Goal: Task Accomplishment & Management: Complete application form

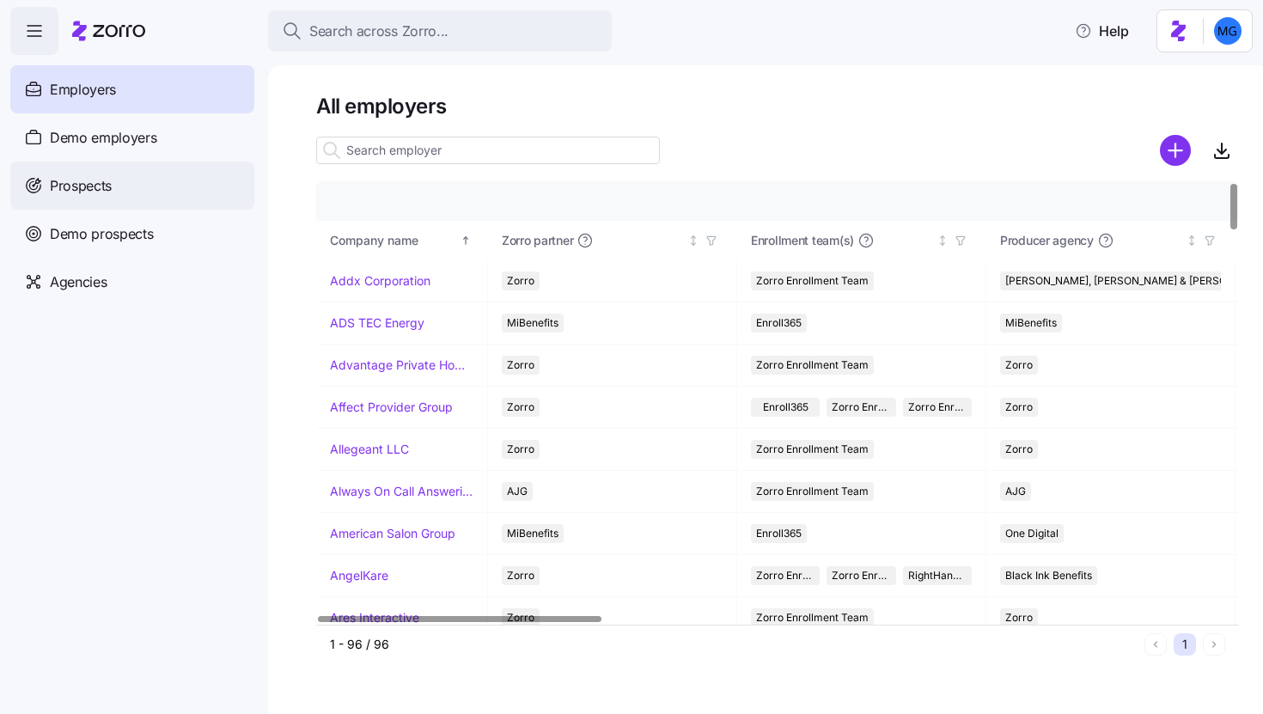
click at [174, 184] on div "Prospects" at bounding box center [132, 185] width 244 height 48
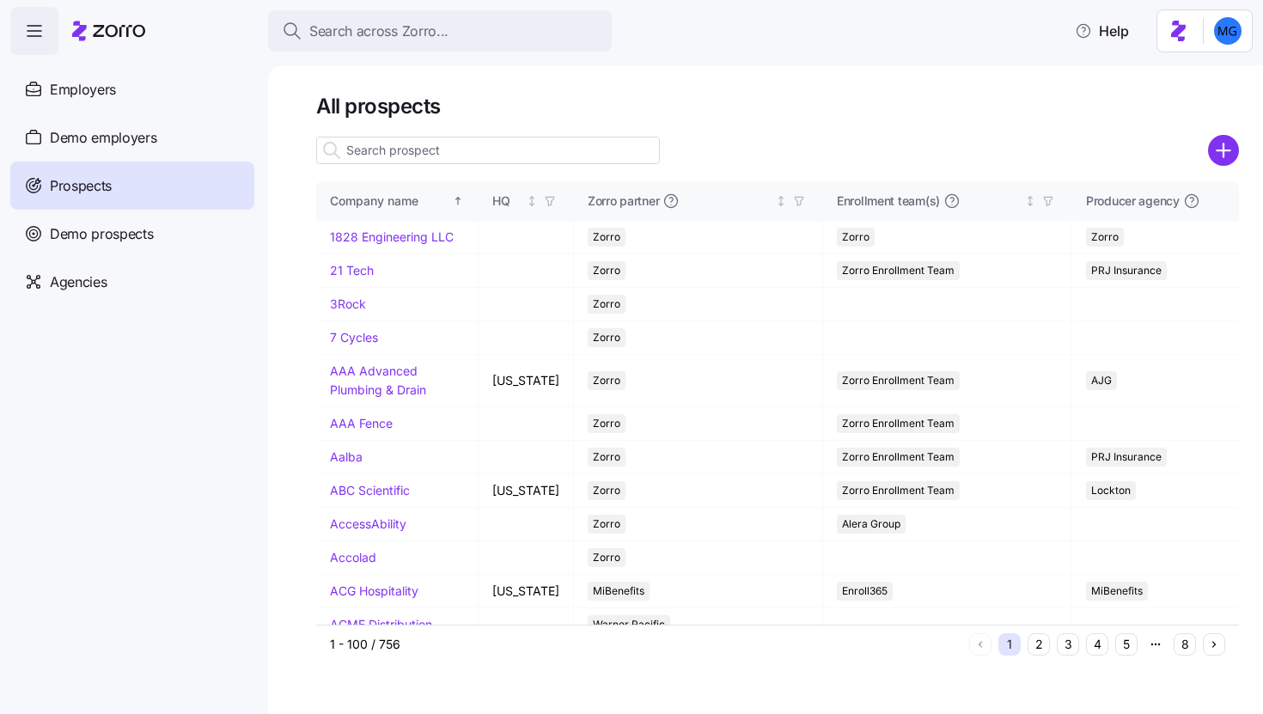
click at [1219, 149] on icon "add icon" at bounding box center [1223, 150] width 31 height 31
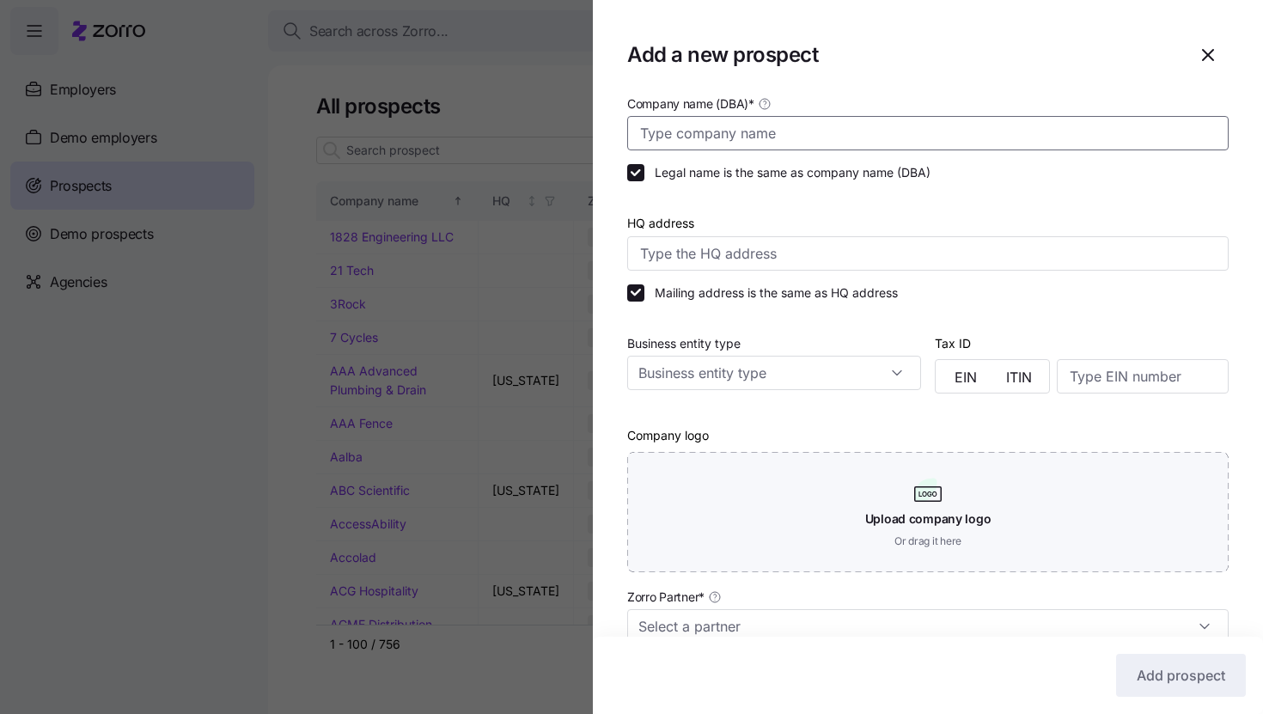
click at [1056, 133] on input "Company name (DBA) *" at bounding box center [927, 133] width 601 height 34
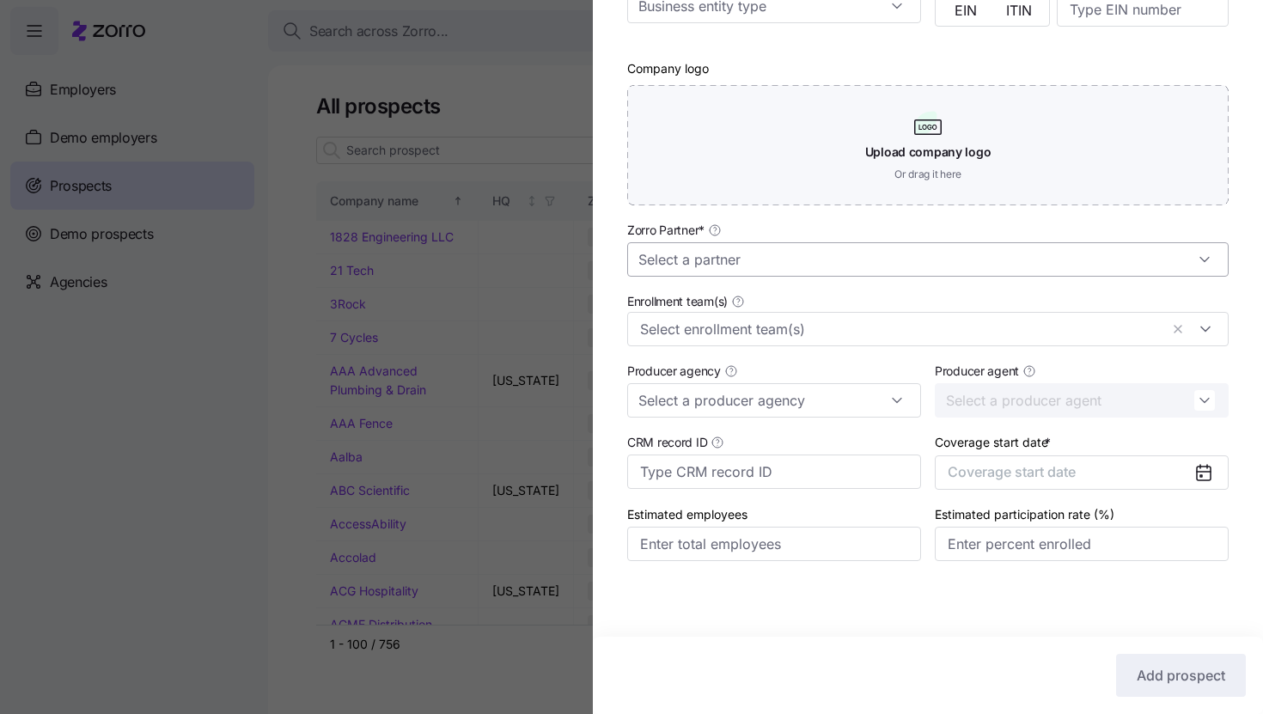
type input "Carla Group"
click at [1018, 267] on input "Zorro Partner *" at bounding box center [927, 259] width 601 height 34
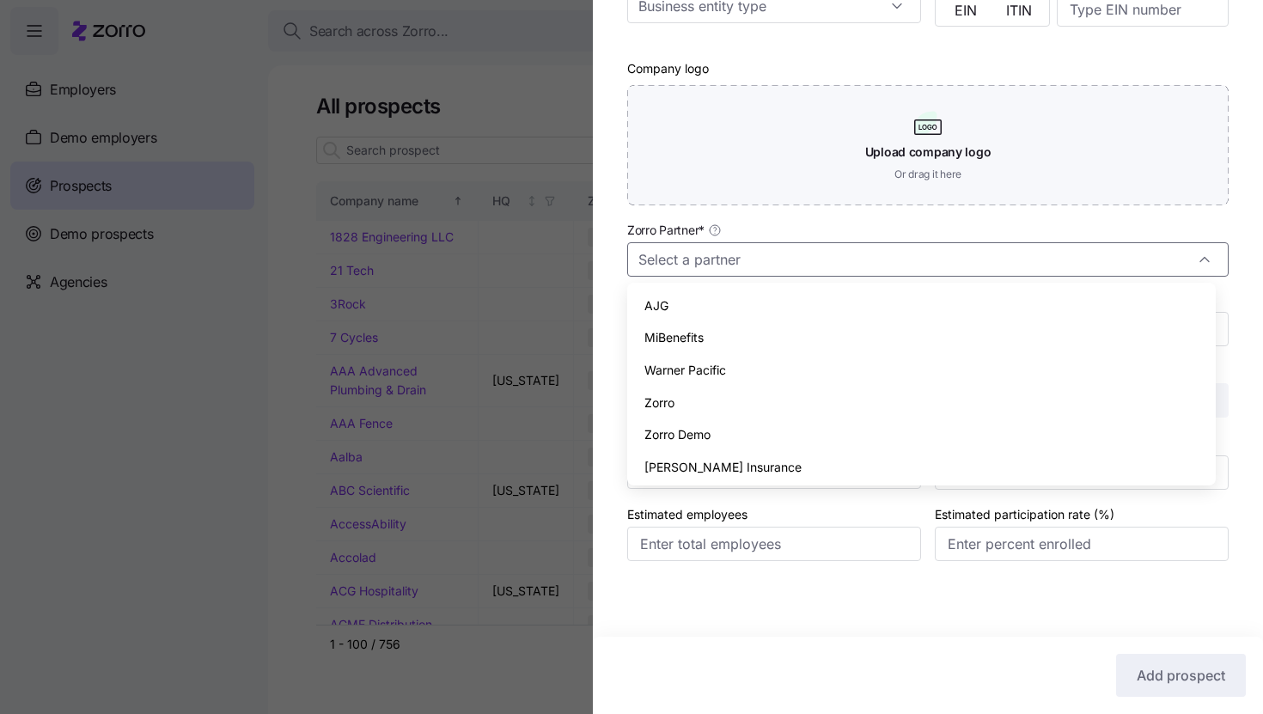
click at [917, 390] on div "Zorro" at bounding box center [921, 403] width 575 height 33
type input "Zorro"
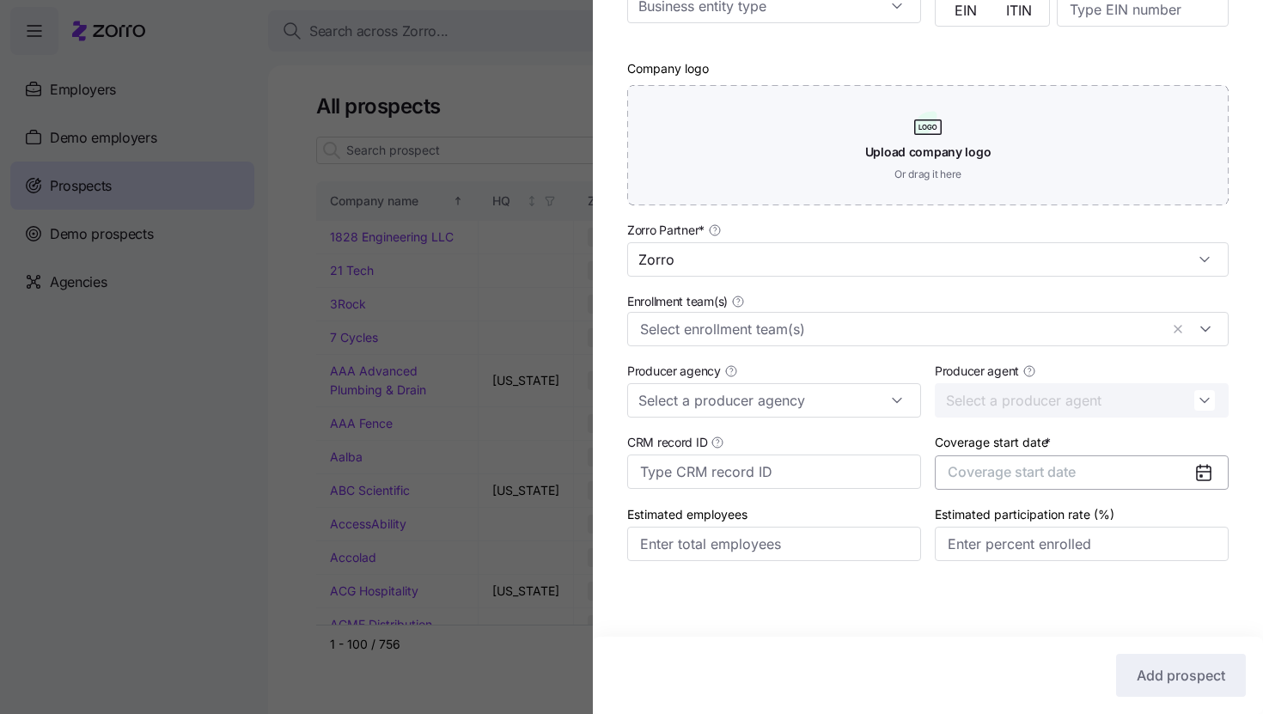
click at [1083, 473] on button "Coverage start date" at bounding box center [1082, 472] width 294 height 34
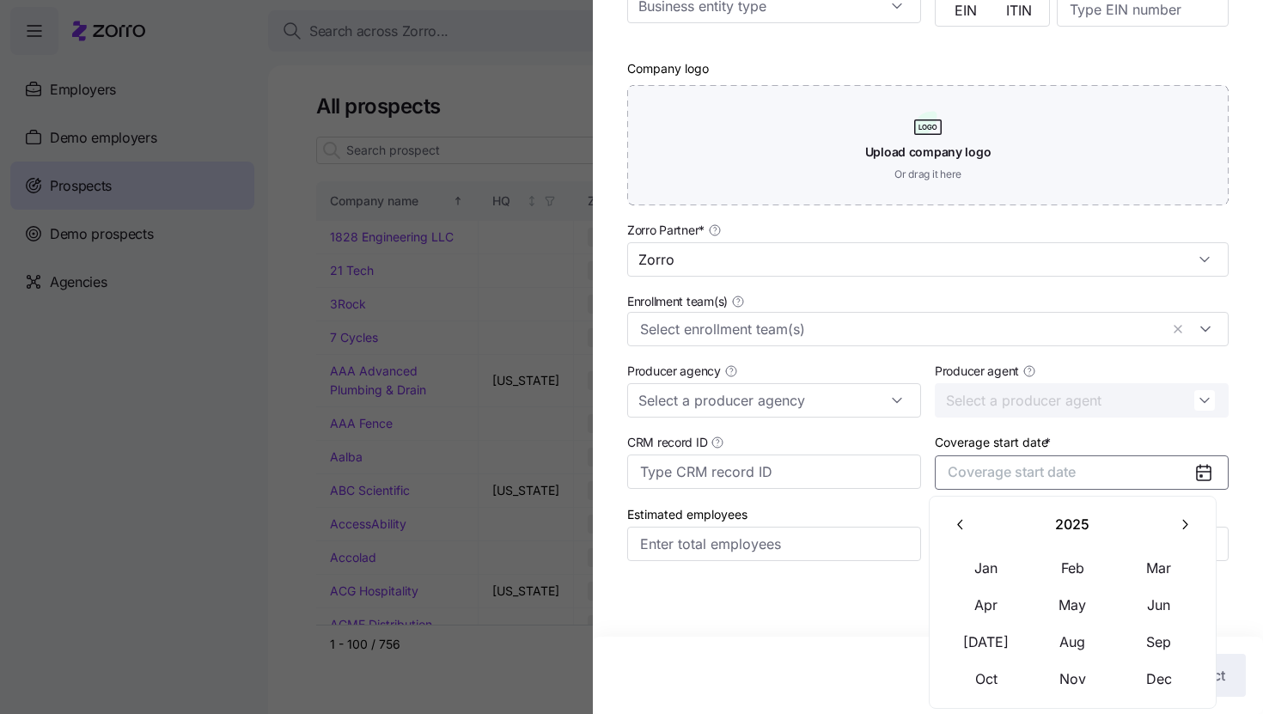
click at [1188, 517] on icon "button" at bounding box center [1184, 524] width 16 height 16
click at [999, 571] on button "Jan" at bounding box center [986, 568] width 86 height 36
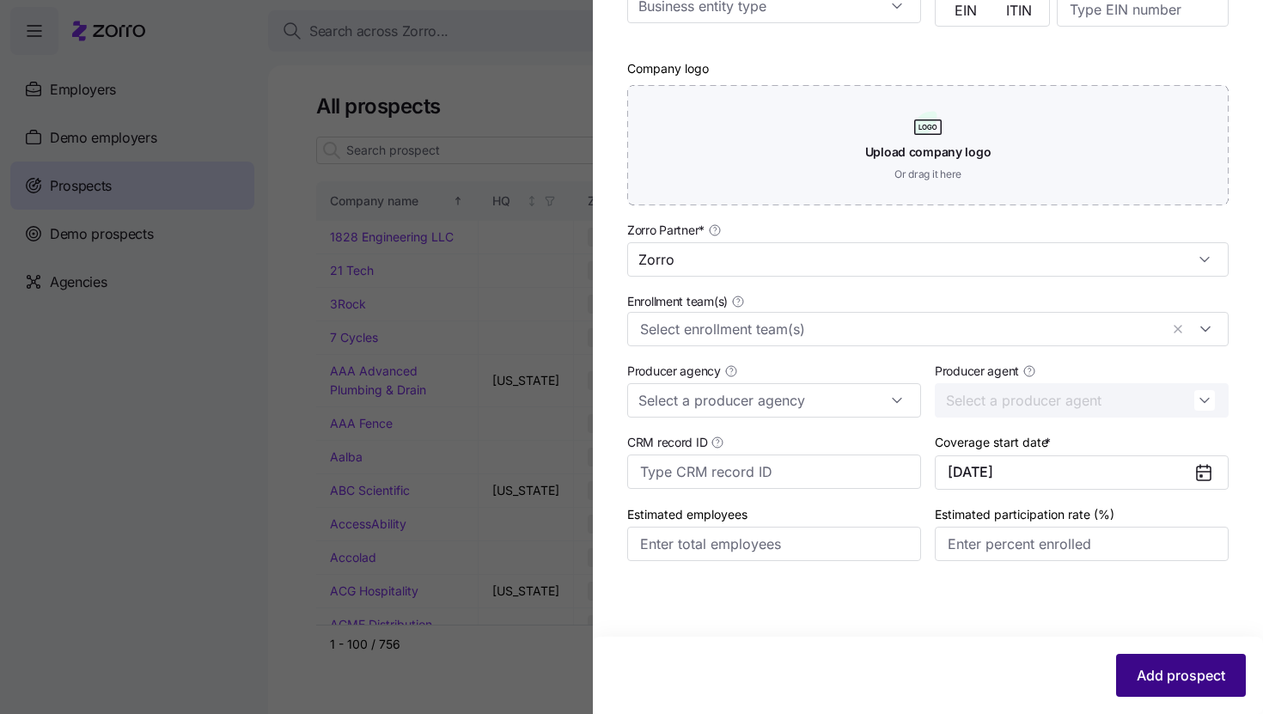
click at [1154, 679] on span "Add prospect" at bounding box center [1180, 675] width 88 height 21
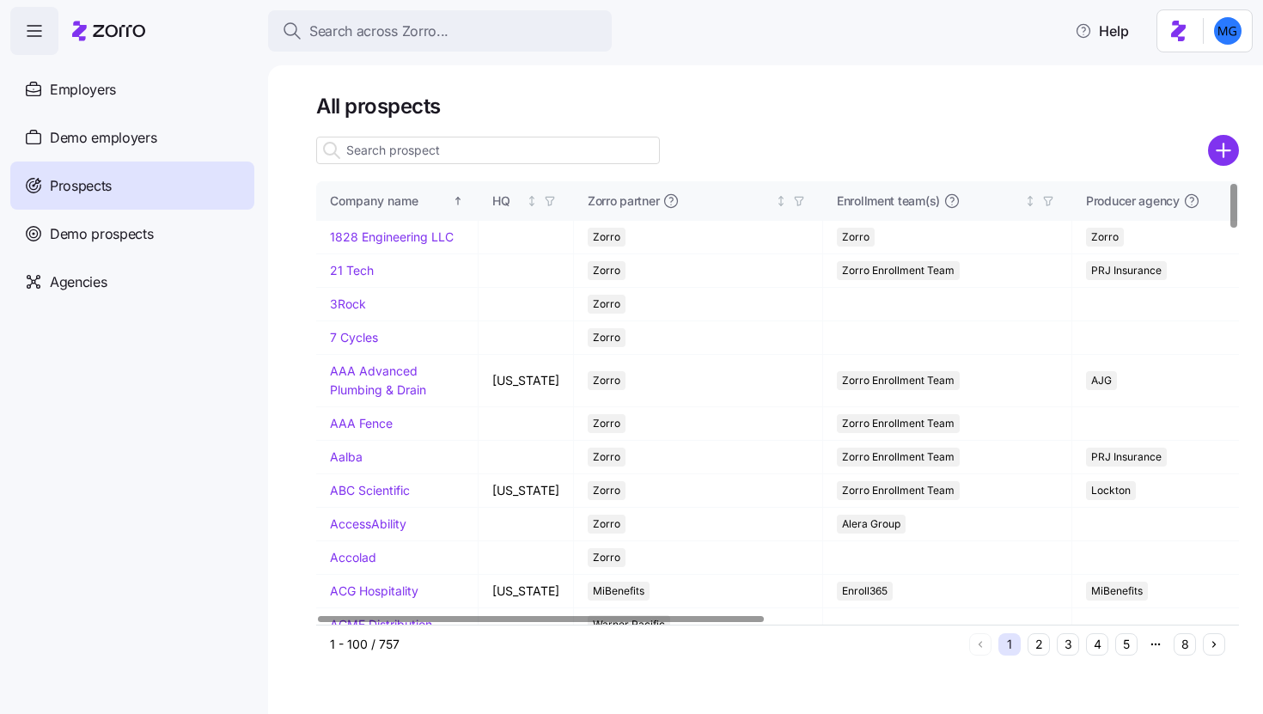
click at [630, 155] on input at bounding box center [488, 150] width 344 height 27
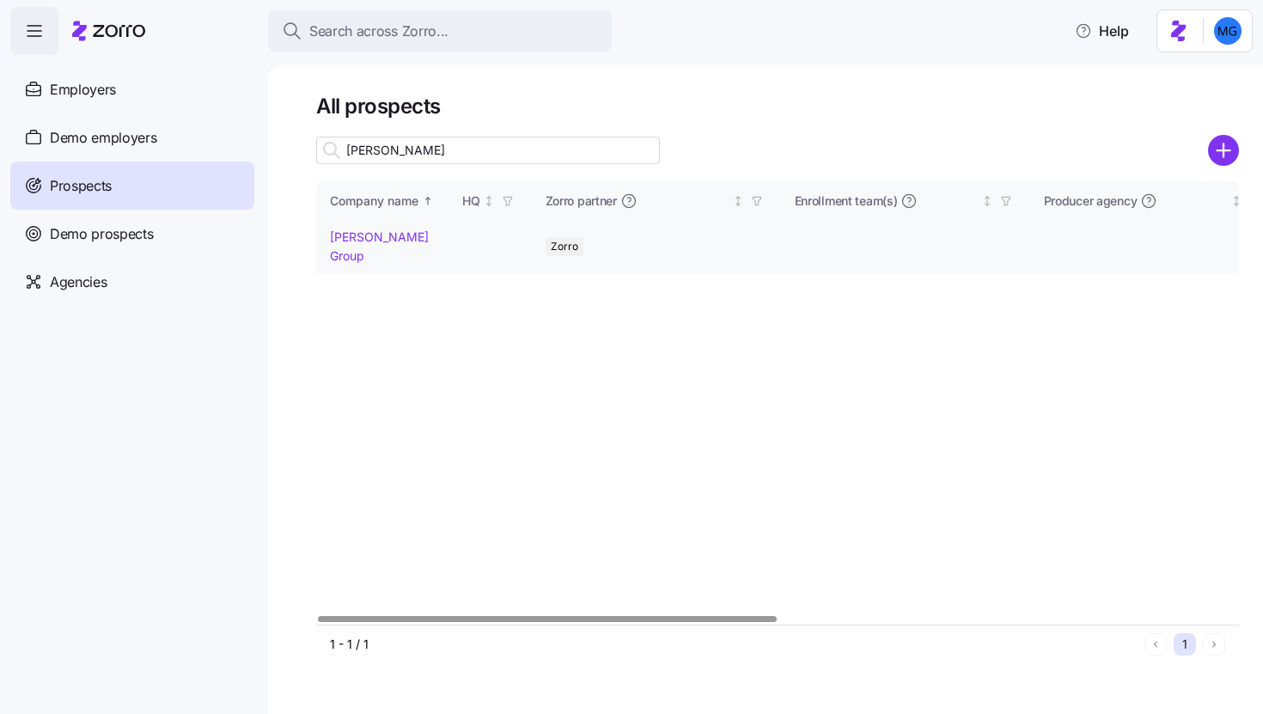
type input "carla"
click at [356, 235] on link "Carla Group" at bounding box center [379, 246] width 99 height 34
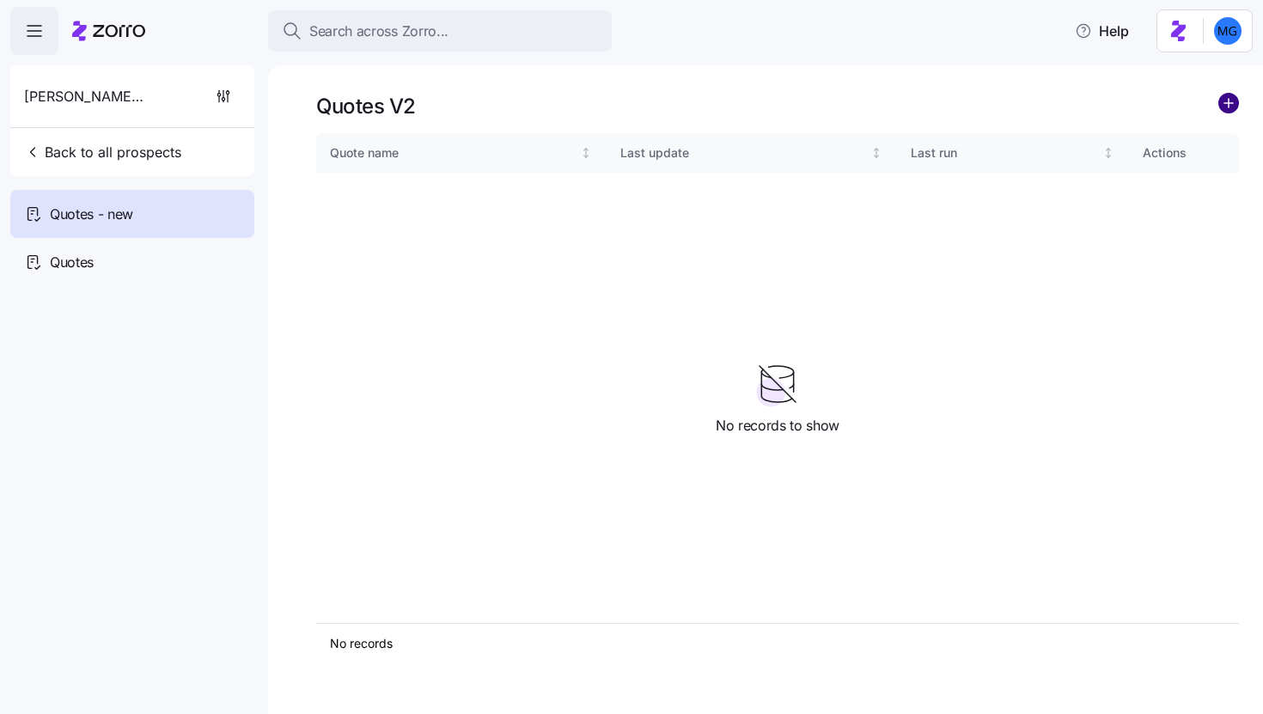
click at [1226, 107] on circle "add icon" at bounding box center [1228, 103] width 19 height 19
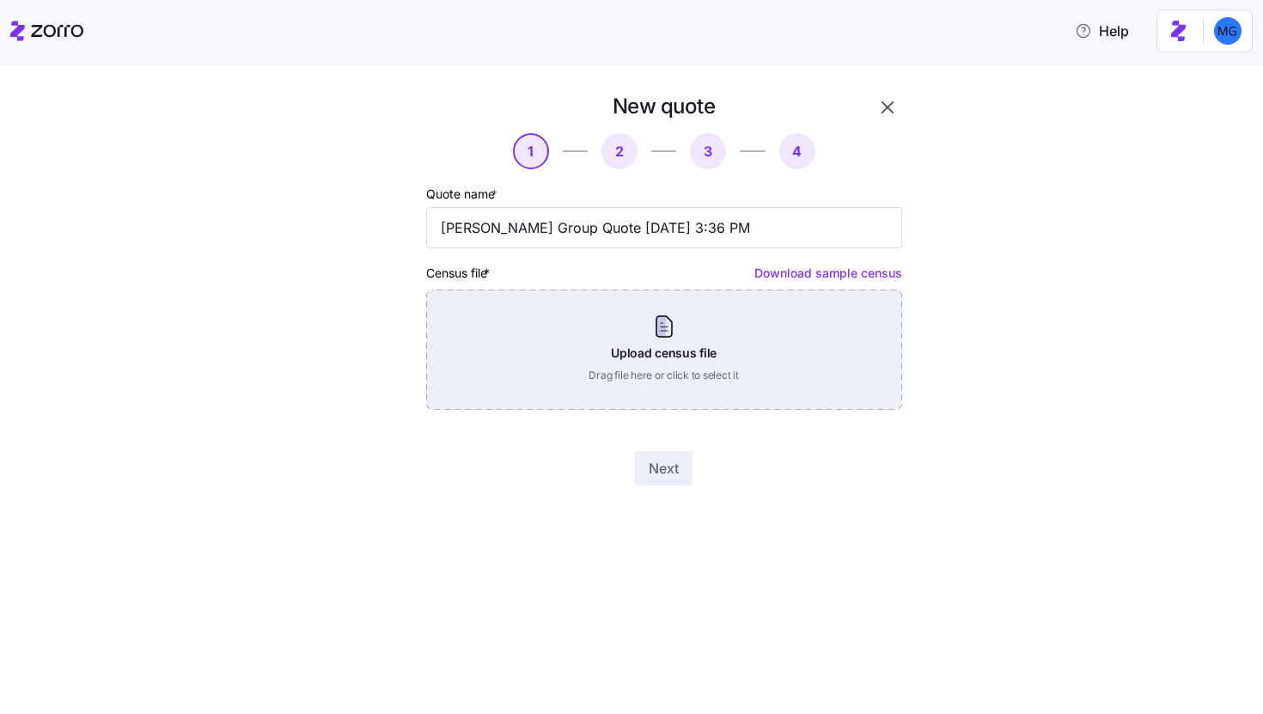
click at [641, 328] on div "Upload census file Drag file here or click to select it" at bounding box center [664, 349] width 476 height 120
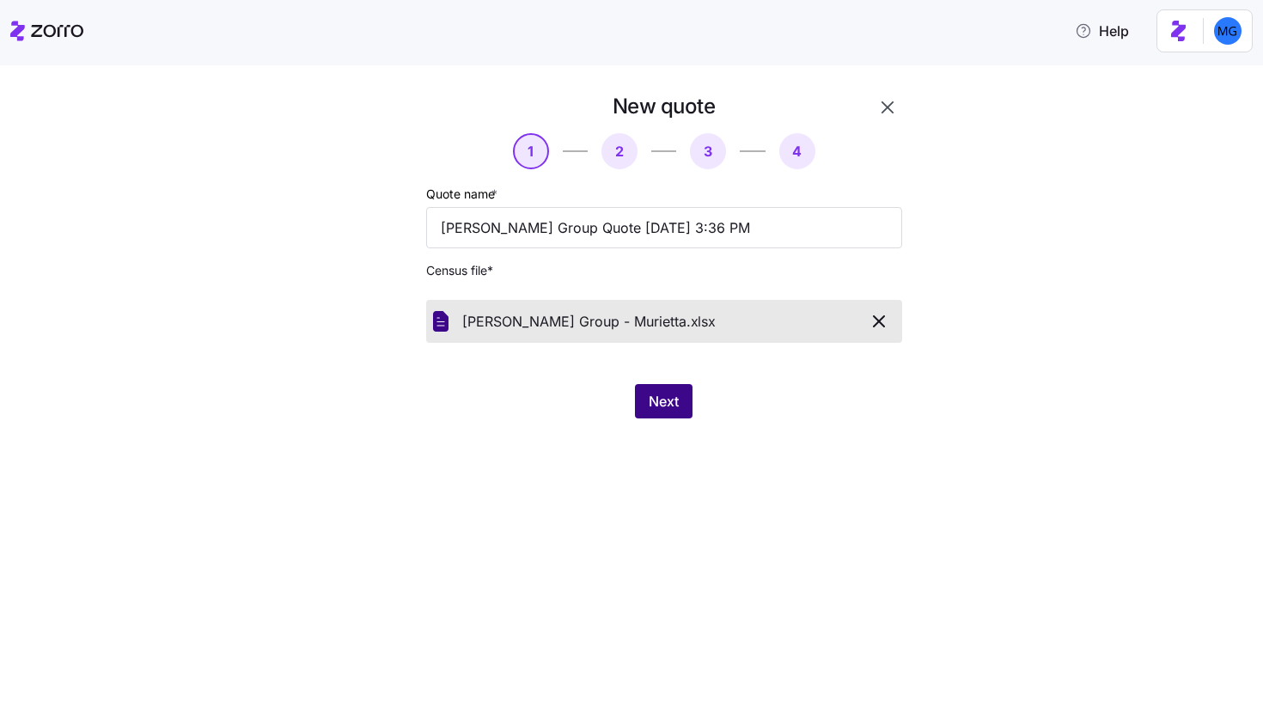
click at [656, 403] on span "Next" at bounding box center [664, 401] width 30 height 21
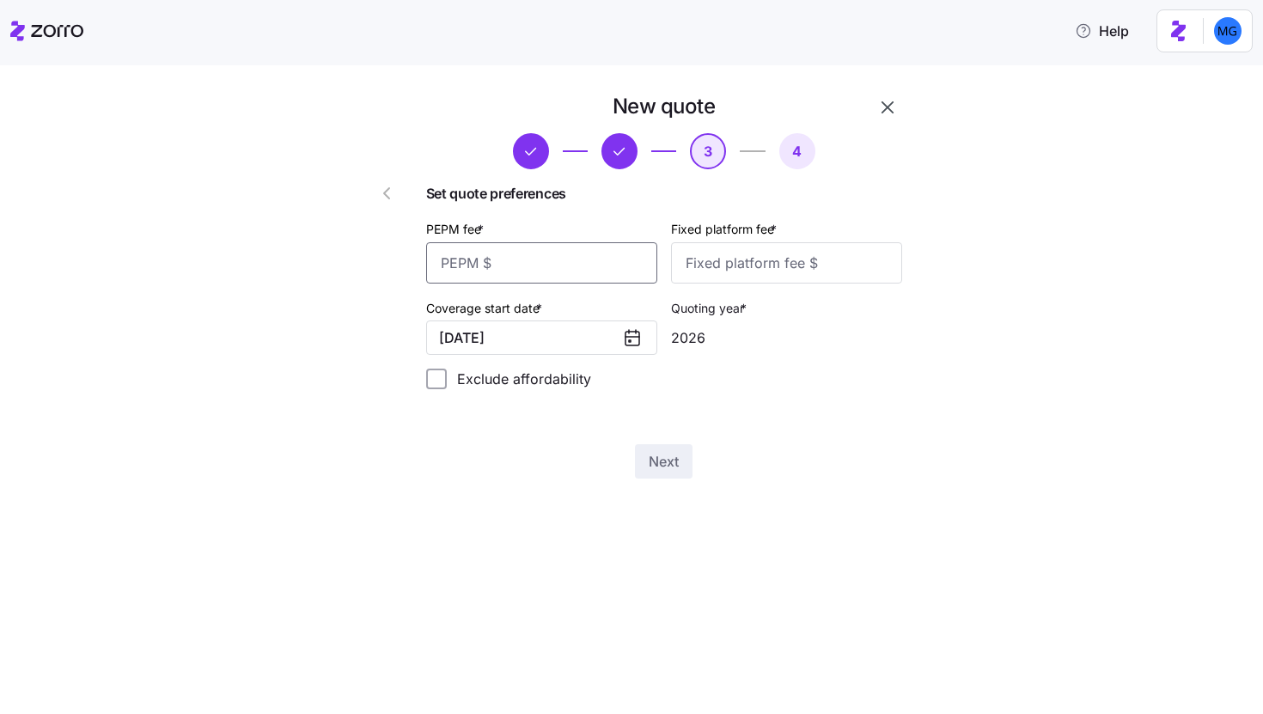
click at [519, 259] on input "PEPM fee *" at bounding box center [541, 262] width 231 height 41
type input "30"
click at [691, 268] on input "Fixed platform fee *" at bounding box center [786, 262] width 231 height 41
type input "100"
click at [672, 465] on span "Next" at bounding box center [664, 461] width 30 height 21
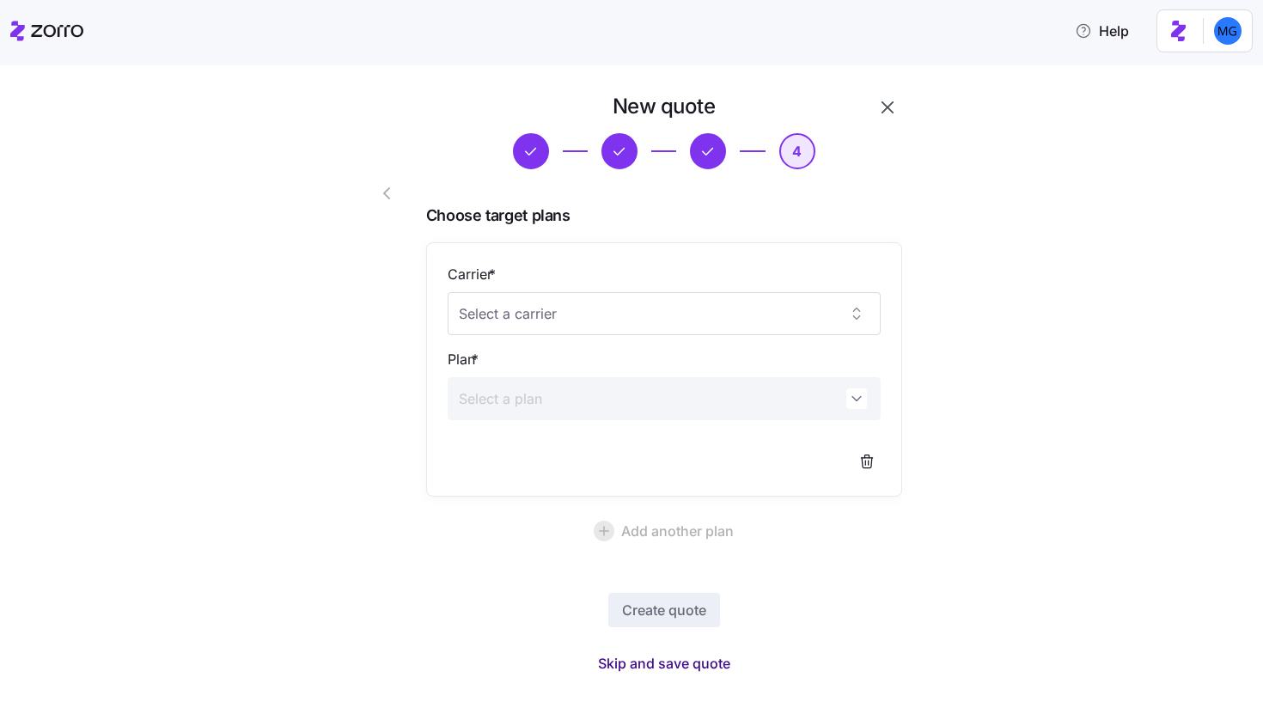
click at [661, 660] on span "Skip and save quote" at bounding box center [664, 663] width 132 height 21
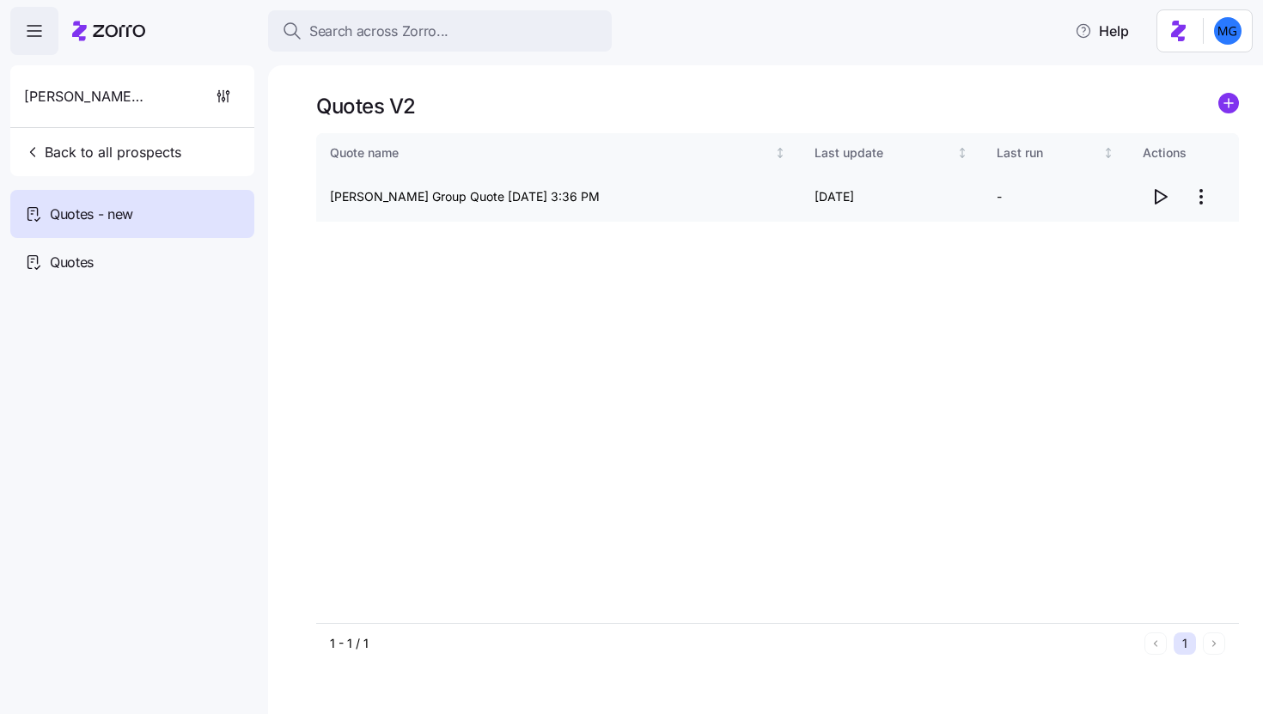
click at [1163, 196] on icon "button" at bounding box center [1159, 196] width 21 height 21
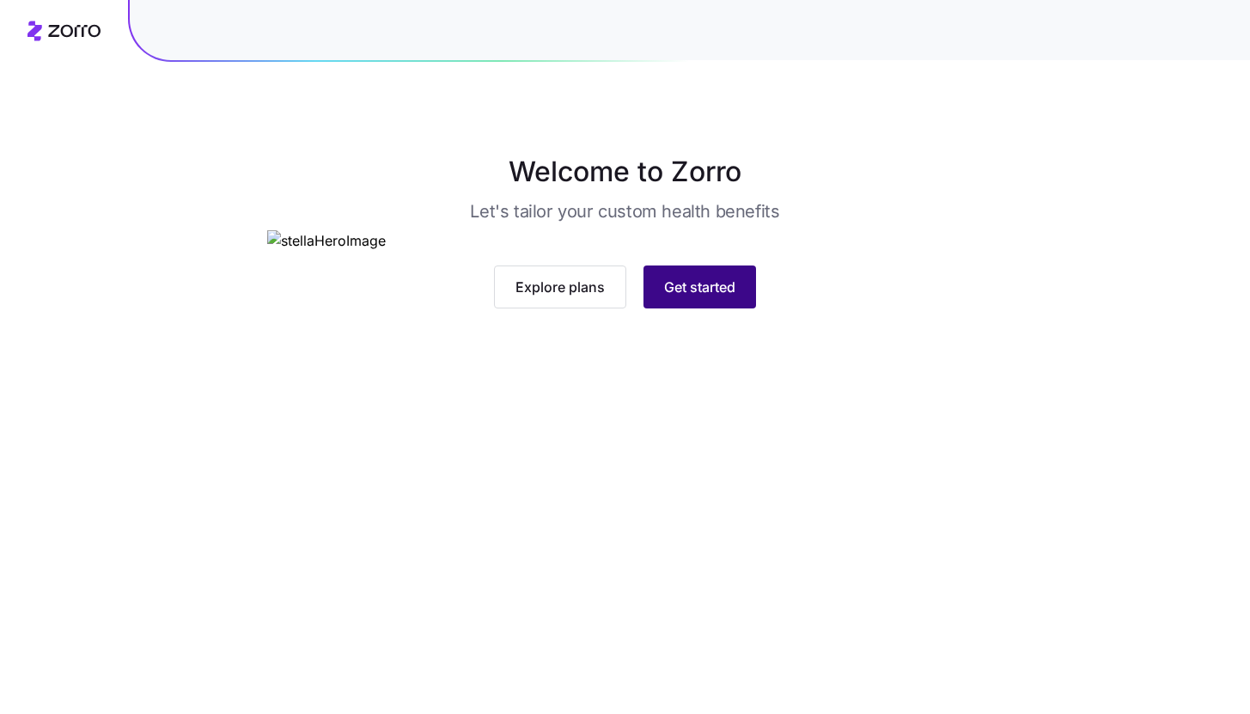
click at [673, 308] on button "Get started" at bounding box center [699, 286] width 113 height 43
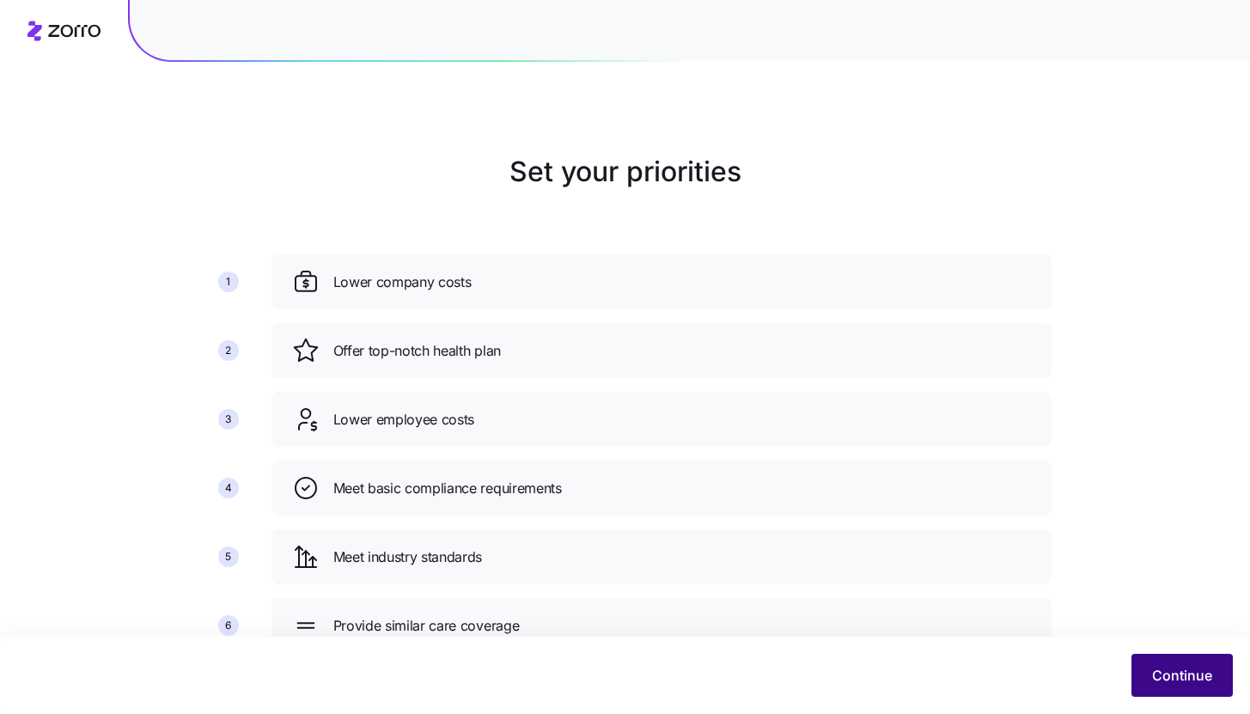
click at [1184, 683] on span "Continue" at bounding box center [1182, 675] width 60 height 21
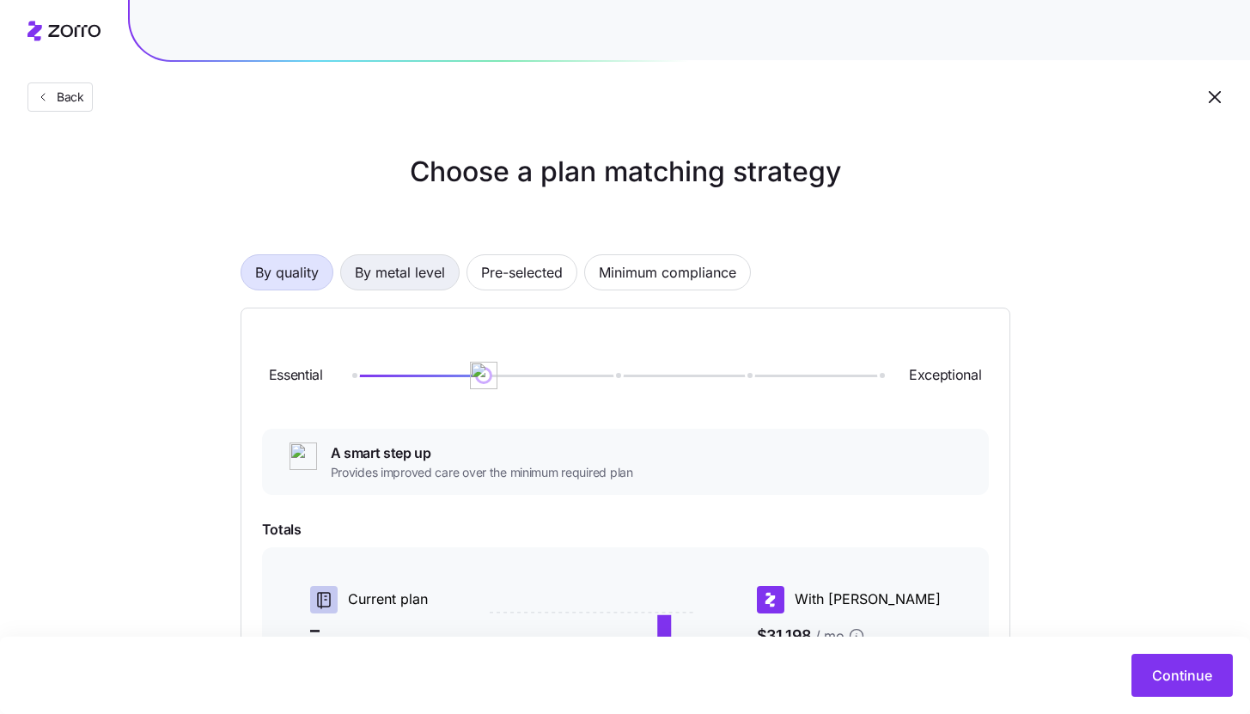
click at [441, 274] on span "By metal level" at bounding box center [400, 272] width 90 height 34
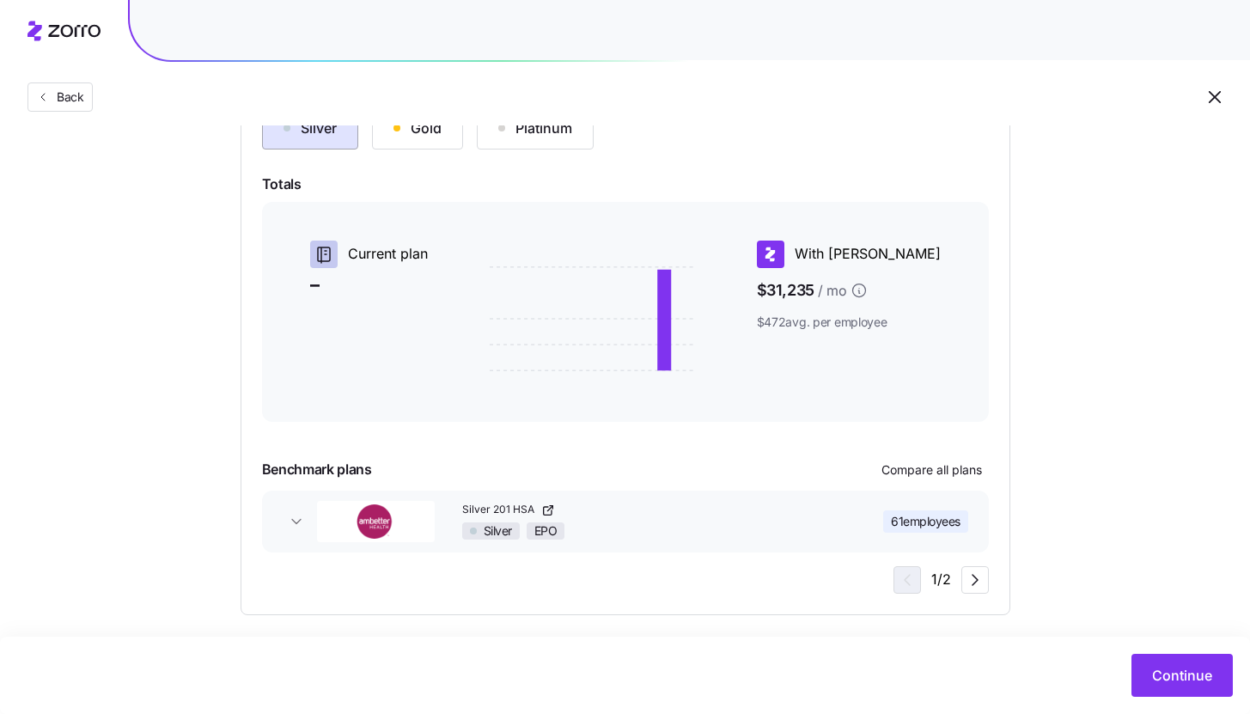
scroll to position [234, 0]
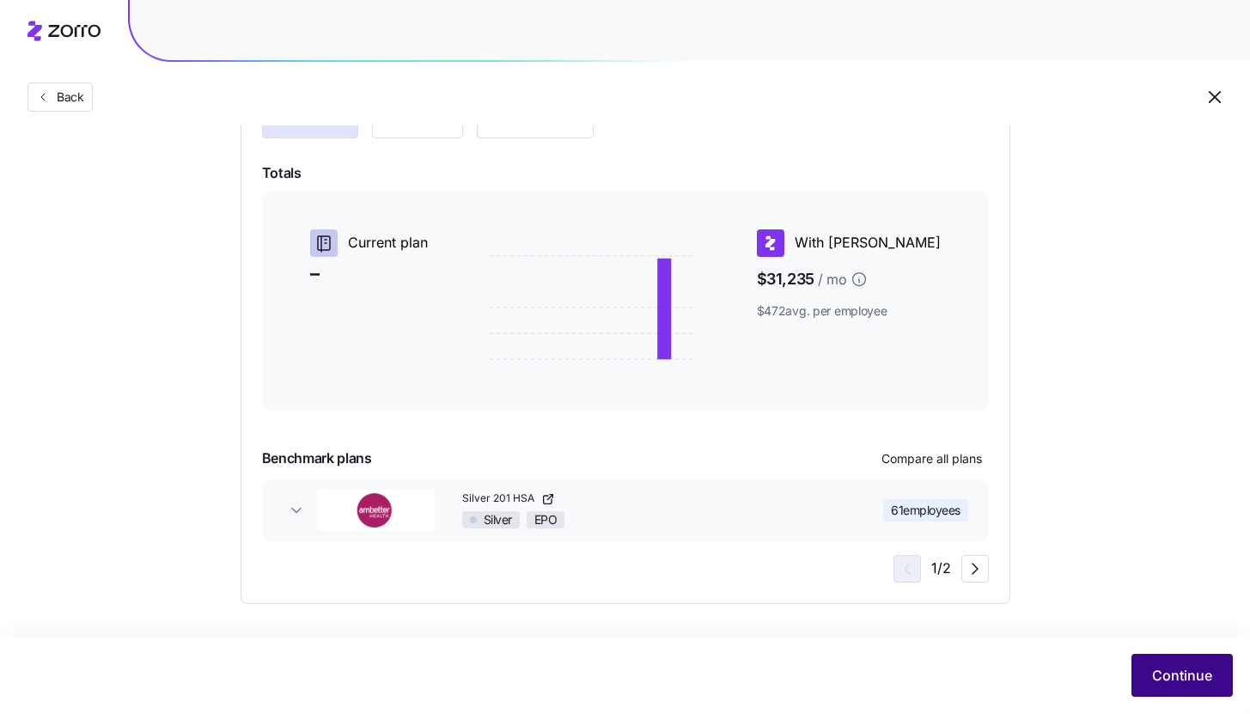
click at [1187, 679] on span "Continue" at bounding box center [1182, 675] width 60 height 21
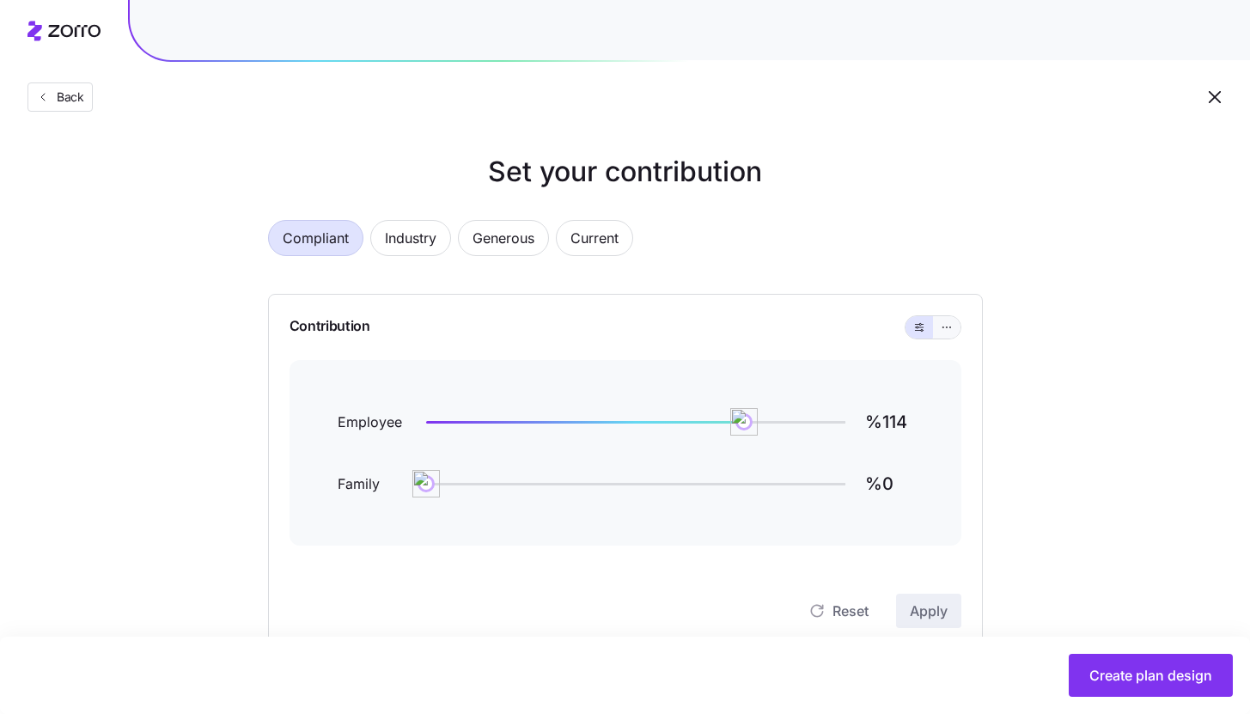
click at [947, 326] on icon "button" at bounding box center [947, 327] width 12 height 21
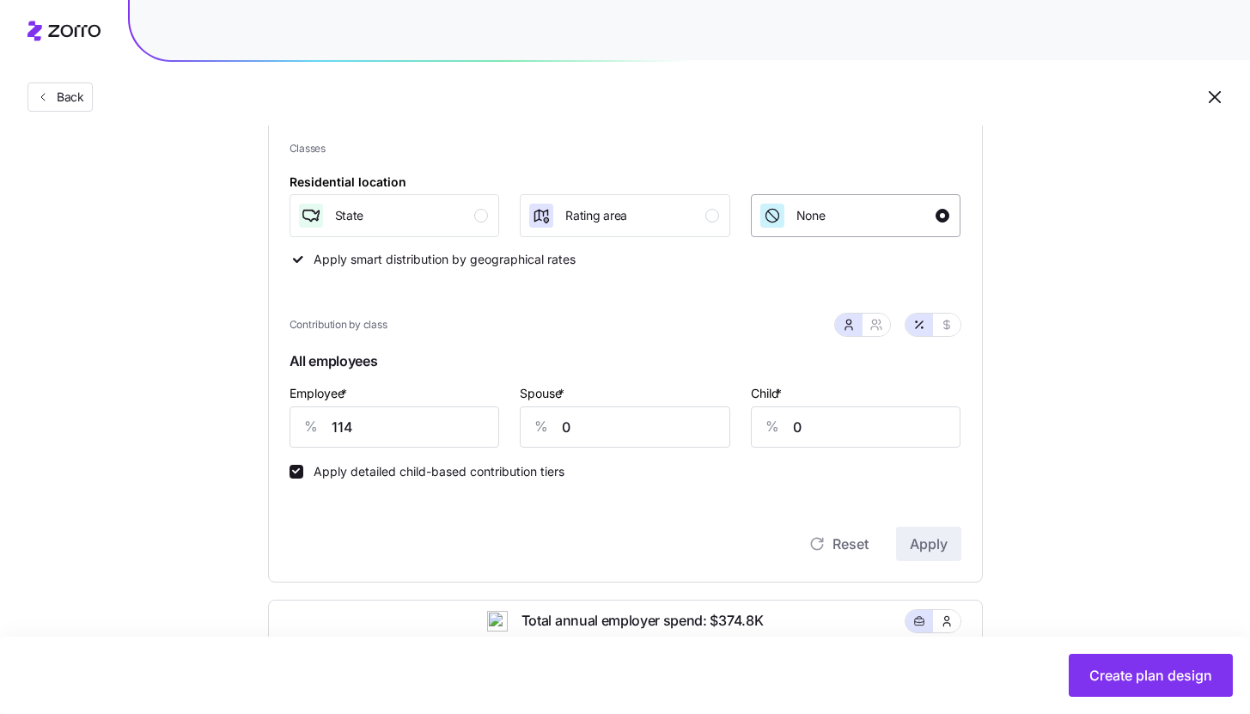
scroll to position [231, 0]
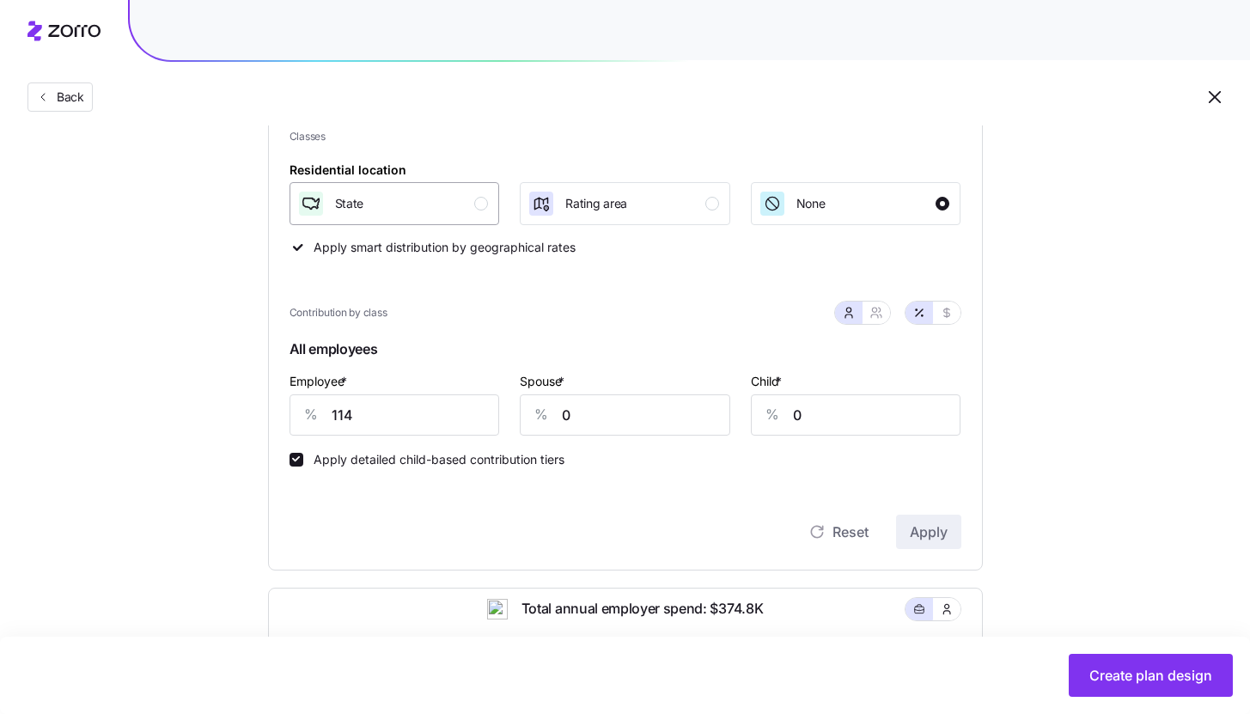
click at [466, 205] on div "State" at bounding box center [393, 203] width 192 height 27
click at [399, 416] on input "114" at bounding box center [394, 414] width 210 height 41
click at [917, 529] on span "Apply" at bounding box center [929, 531] width 38 height 21
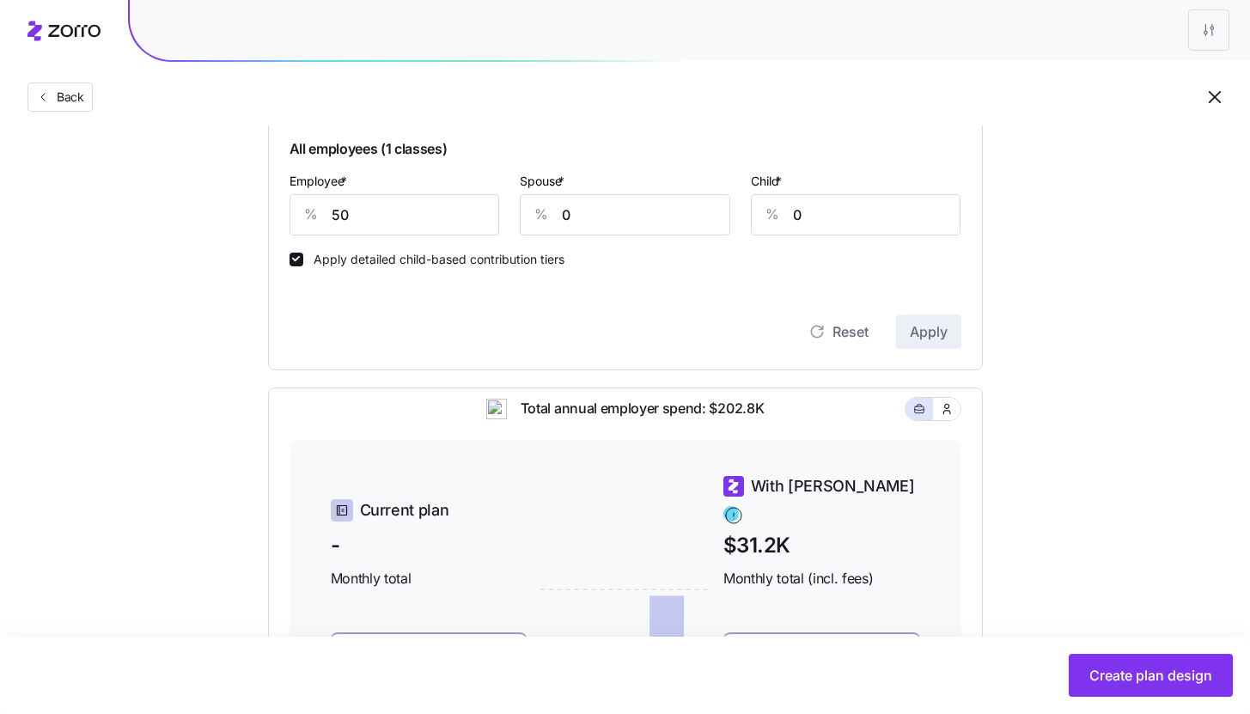
scroll to position [436, 0]
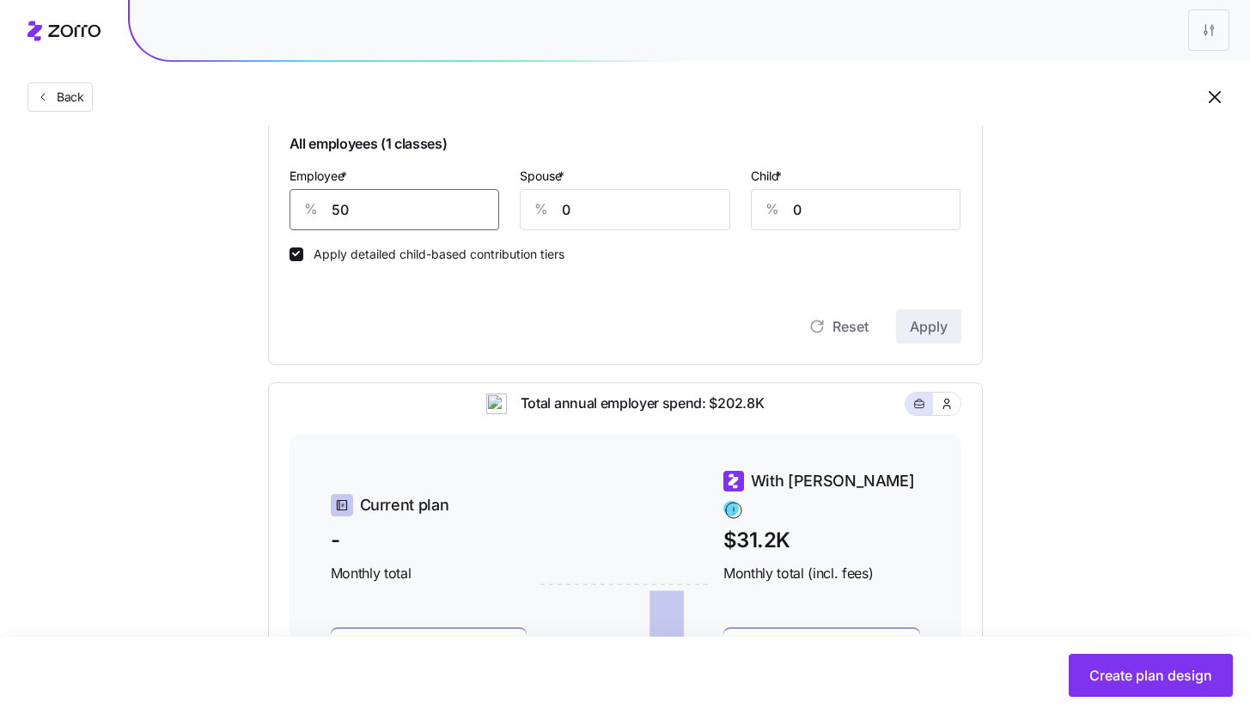
click at [375, 211] on input "50" at bounding box center [394, 209] width 210 height 41
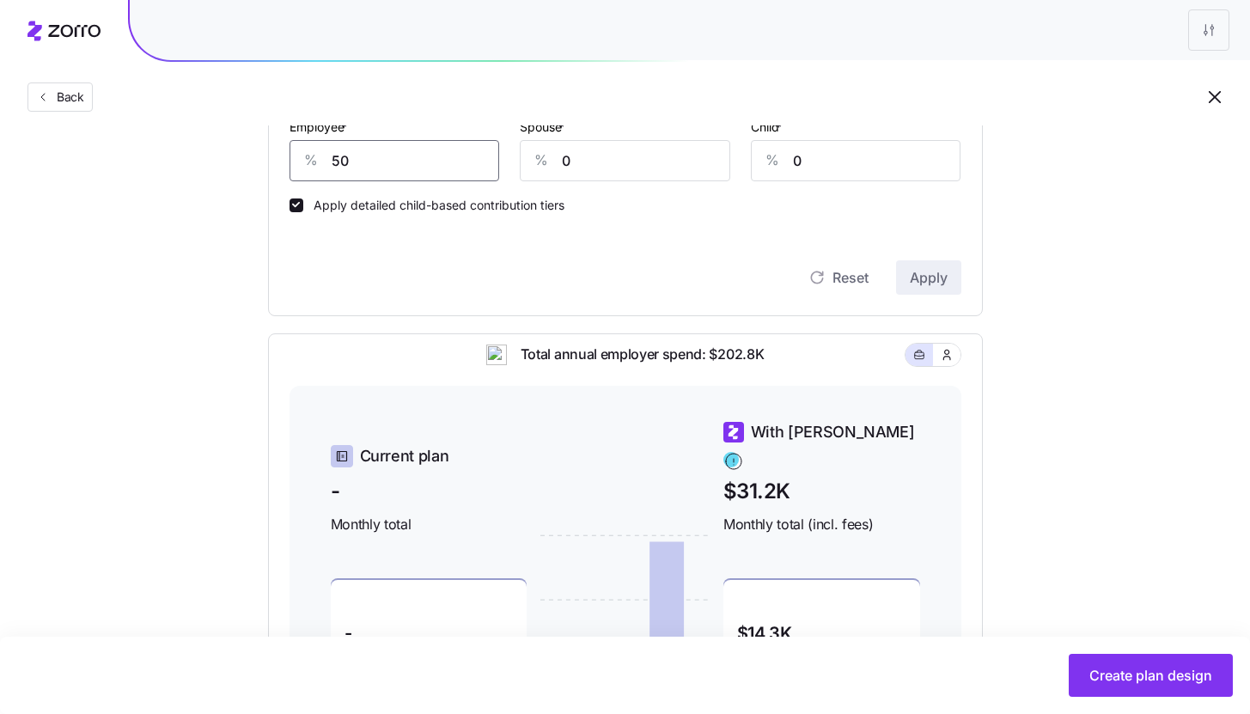
scroll to position [479, 0]
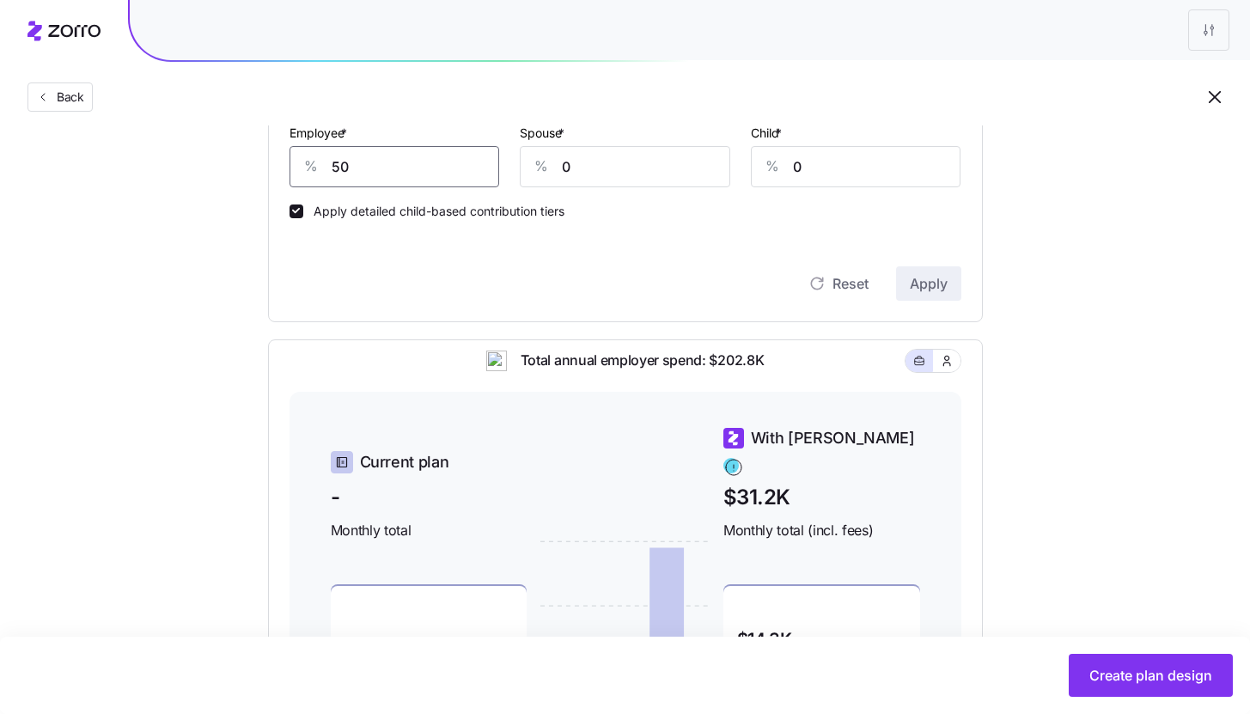
click at [362, 167] on input "50" at bounding box center [394, 166] width 210 height 41
type input "70"
click at [938, 289] on span "Apply" at bounding box center [929, 283] width 38 height 21
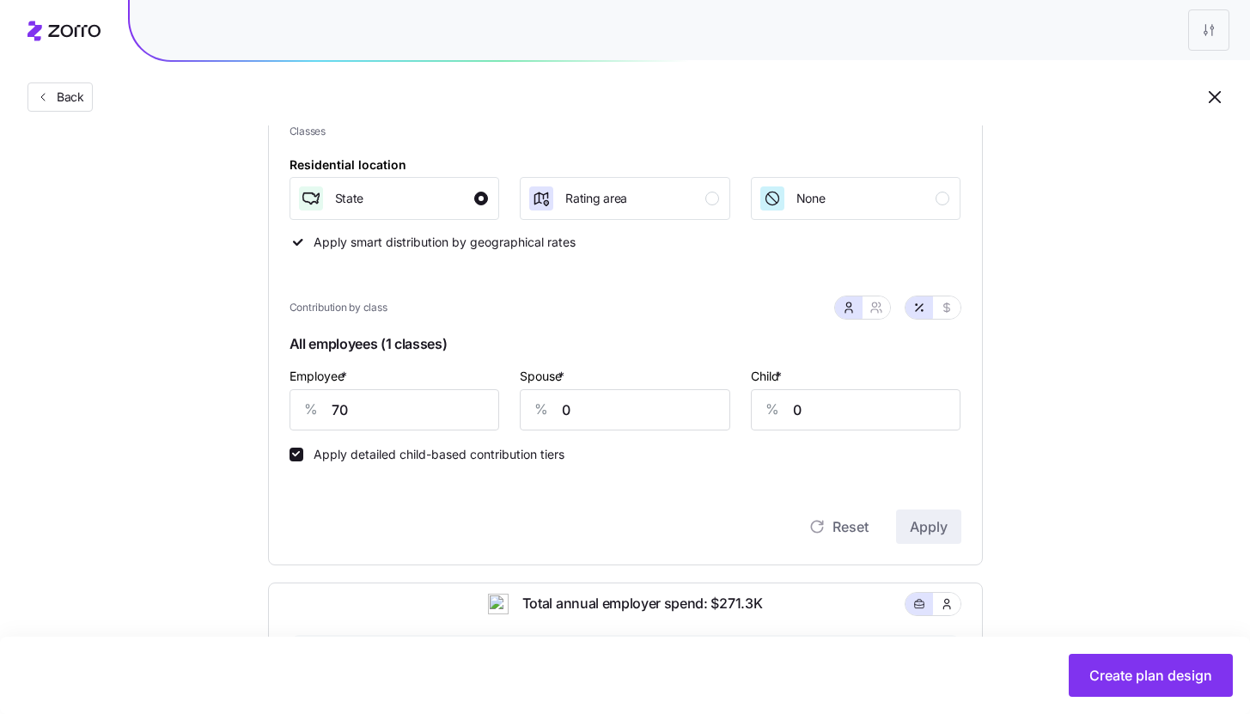
scroll to position [228, 0]
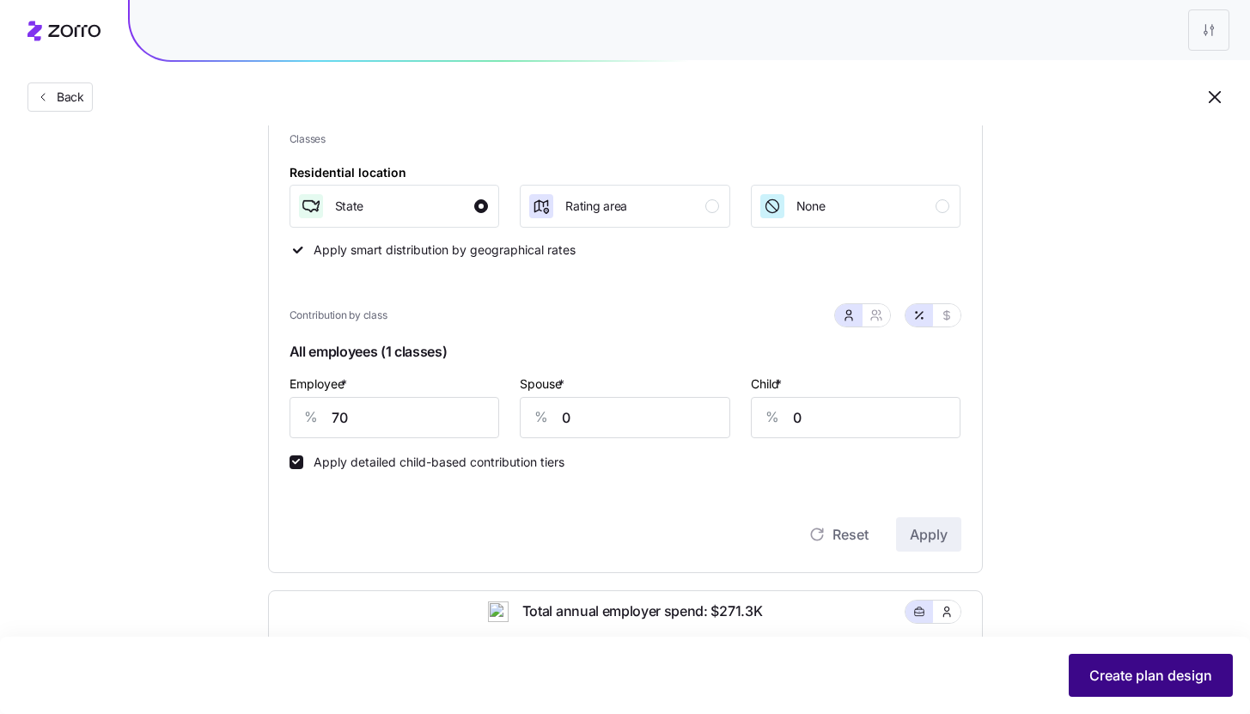
click at [1115, 673] on span "Create plan design" at bounding box center [1150, 675] width 123 height 21
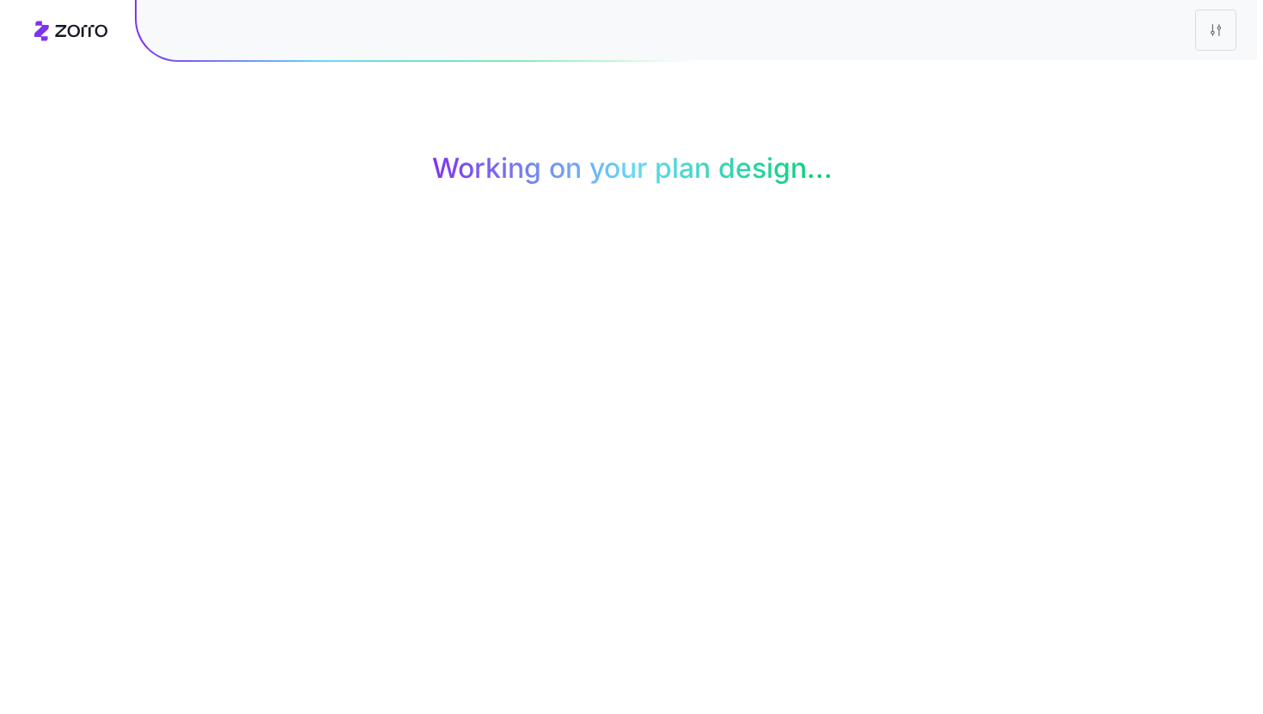
scroll to position [0, 0]
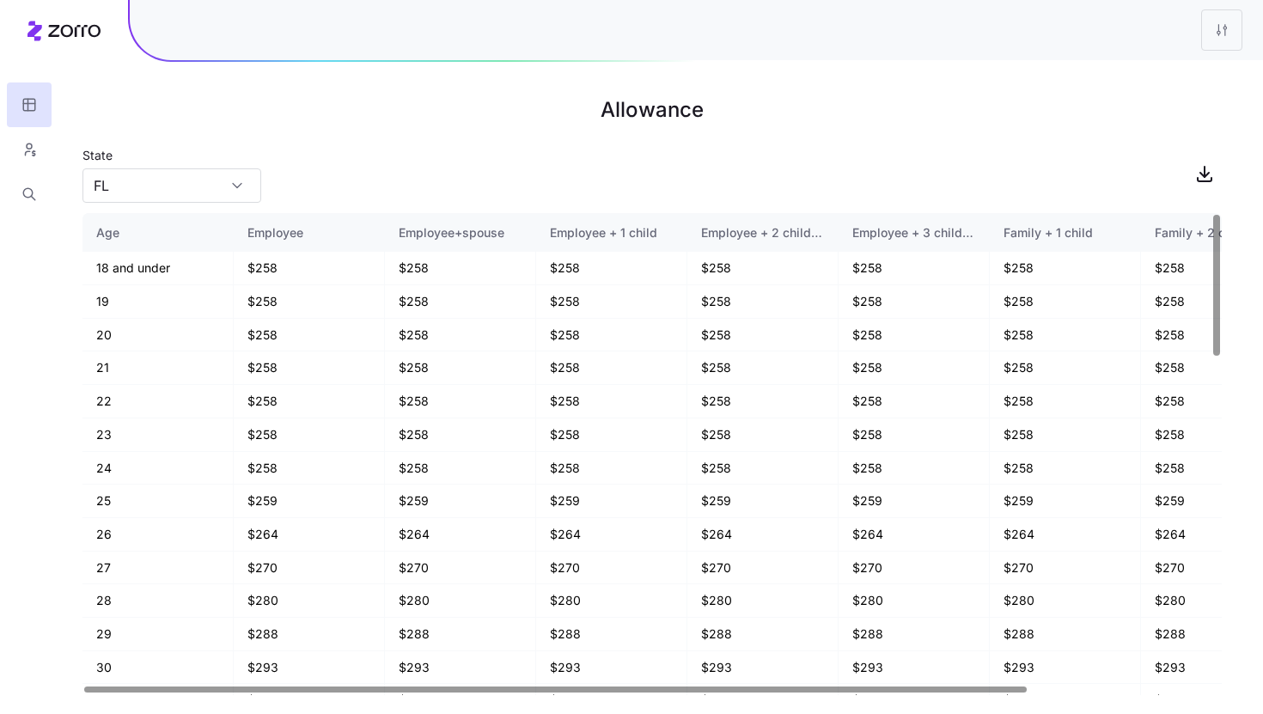
click at [3, 141] on div at bounding box center [29, 108] width 58 height 216
click at [16, 145] on button "button" at bounding box center [29, 149] width 45 height 45
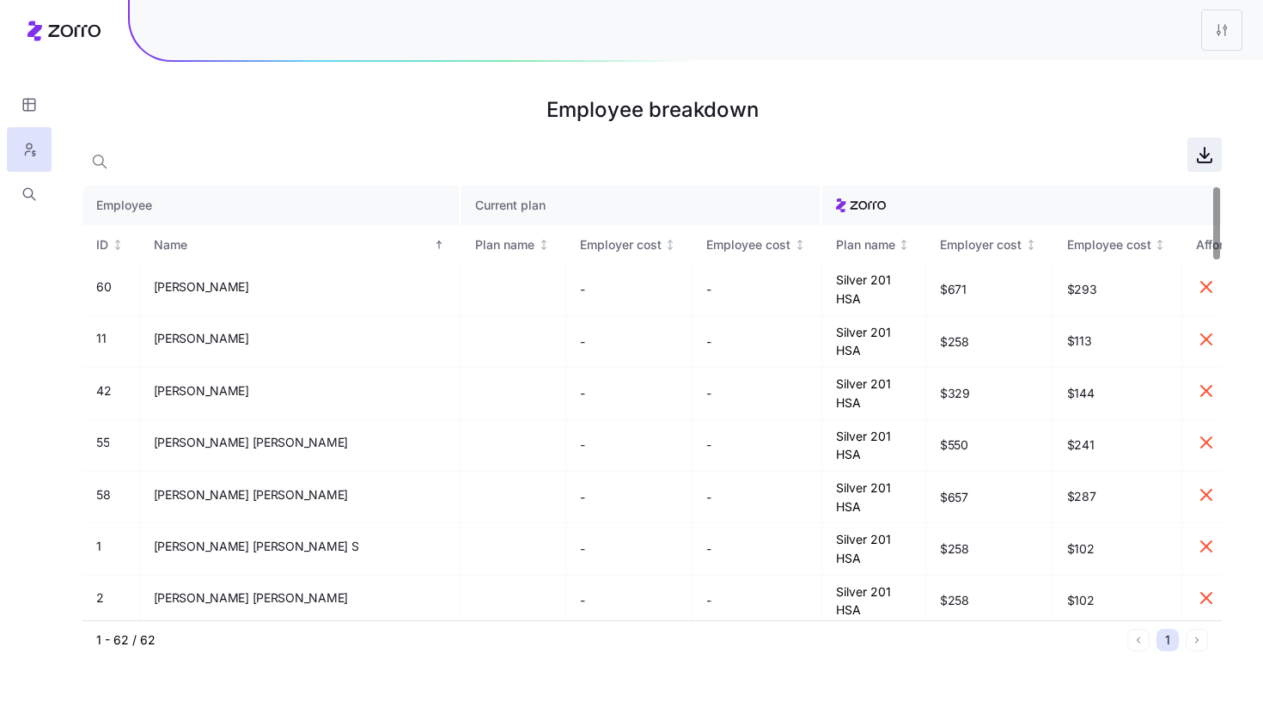
click at [1204, 157] on icon "button" at bounding box center [1204, 153] width 0 height 10
